Goal: Navigation & Orientation: Find specific page/section

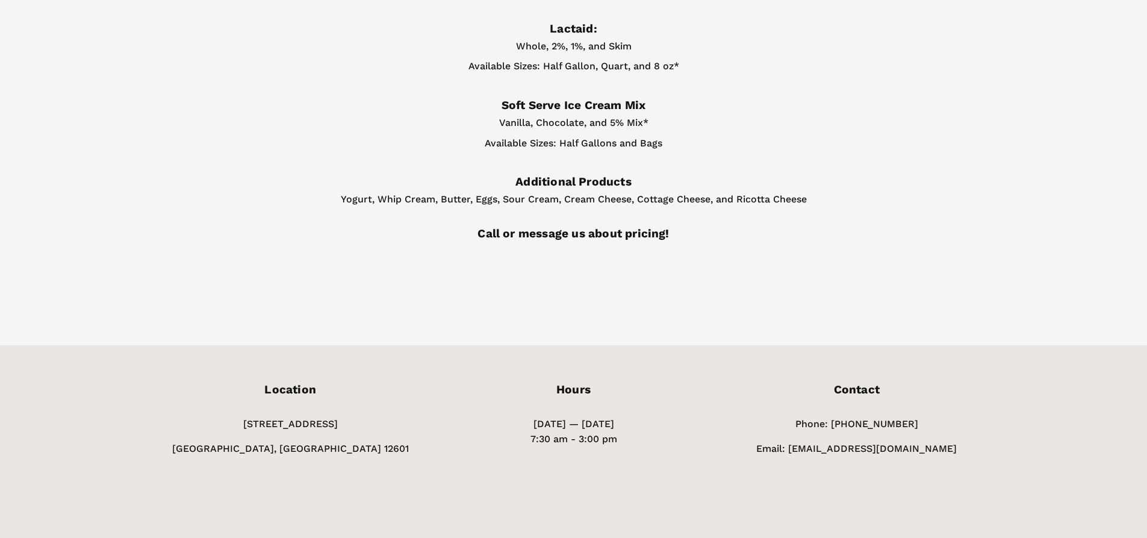
scroll to position [247, 0]
